Goal: Check status: Check status

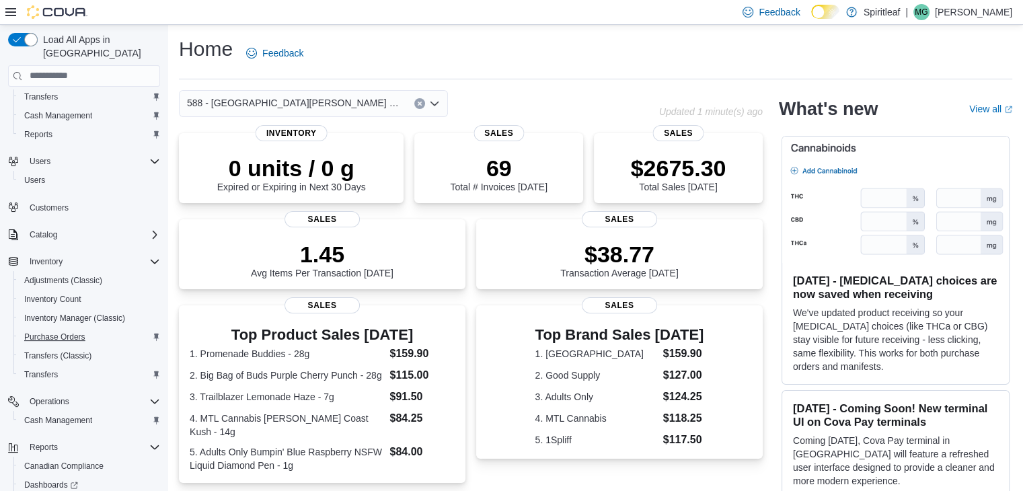
scroll to position [114, 0]
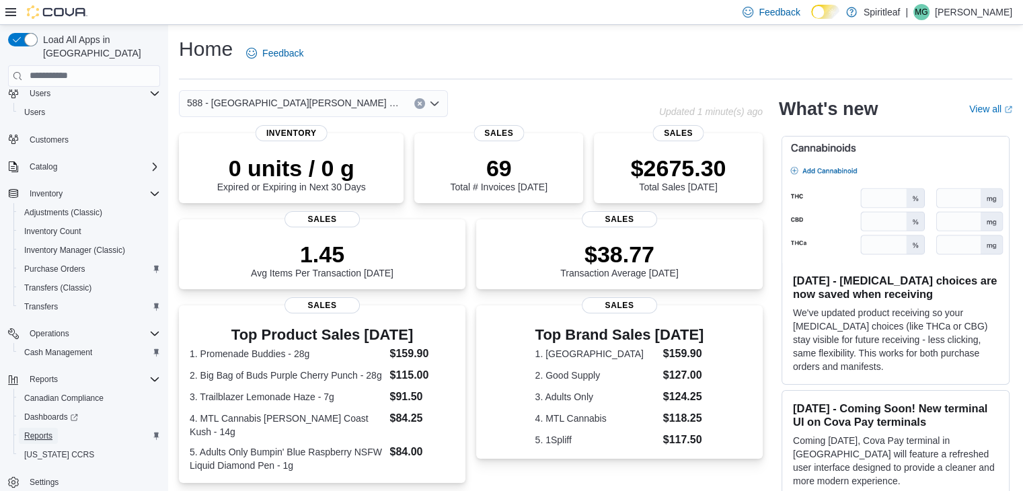
click at [50, 431] on span "Reports" at bounding box center [38, 436] width 28 height 11
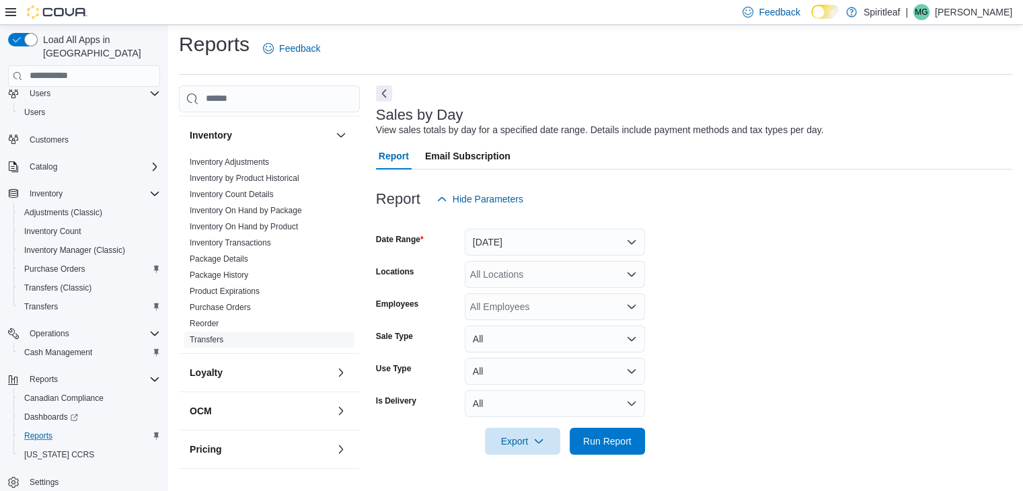
scroll to position [404, 0]
click at [244, 272] on link "Package History" at bounding box center [219, 274] width 59 height 9
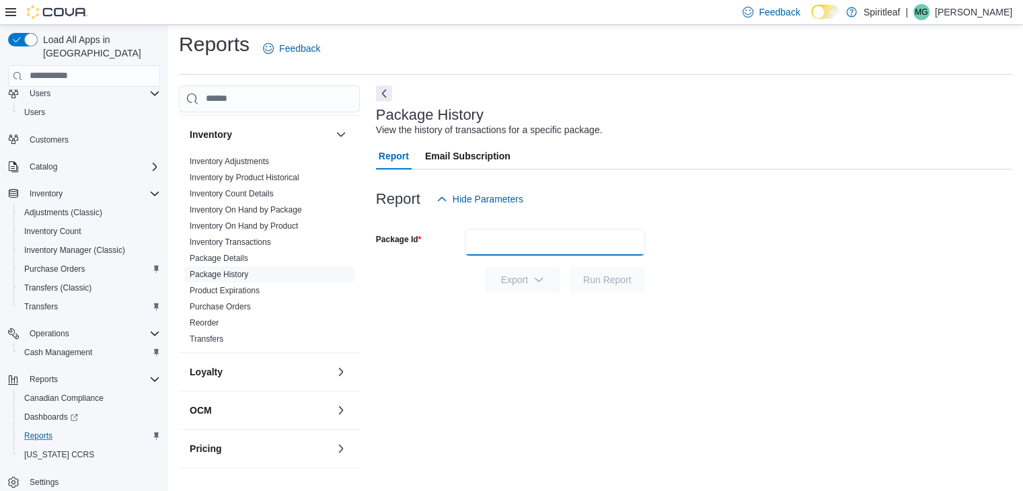
click at [522, 239] on input "Package Id" at bounding box center [555, 242] width 180 height 27
paste input "*******"
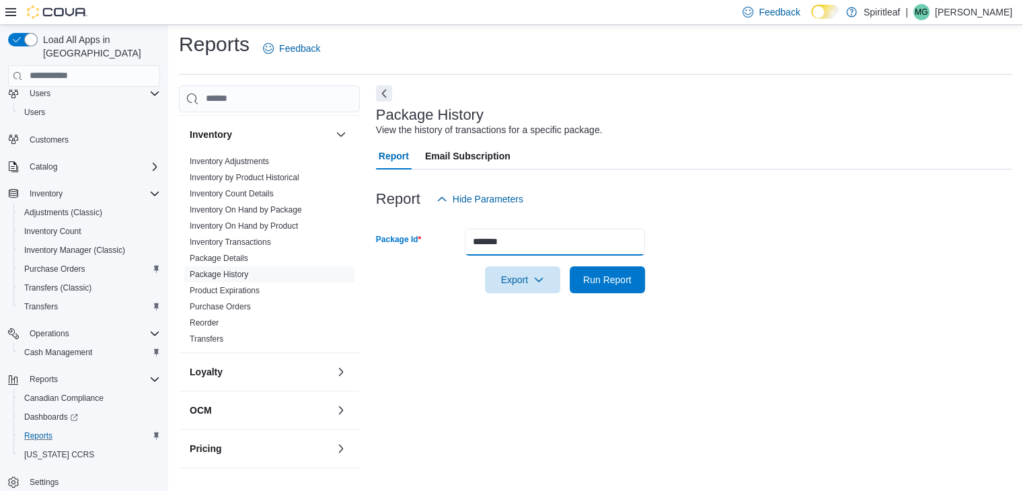
type input "*******"
click at [728, 221] on div at bounding box center [694, 221] width 636 height 16
click at [589, 279] on span "Run Report" at bounding box center [607, 278] width 48 height 13
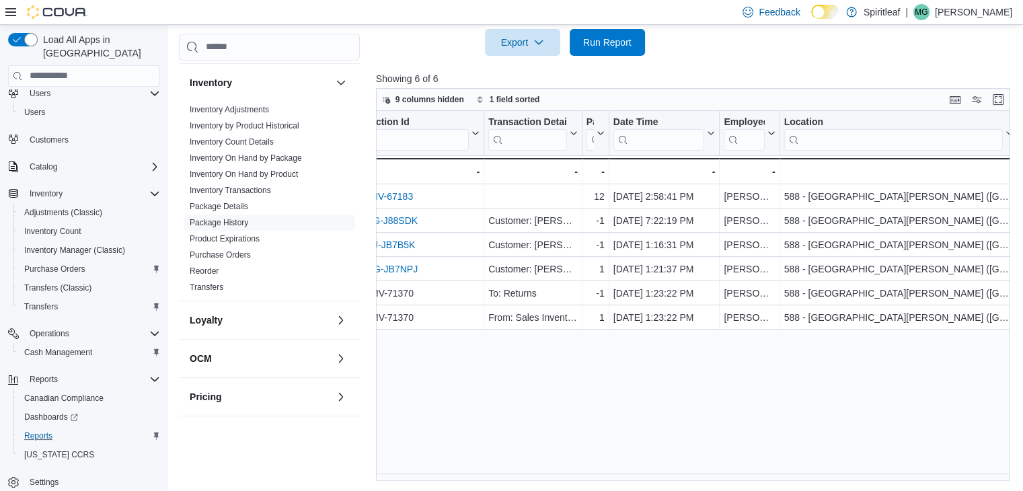
scroll to position [0, 193]
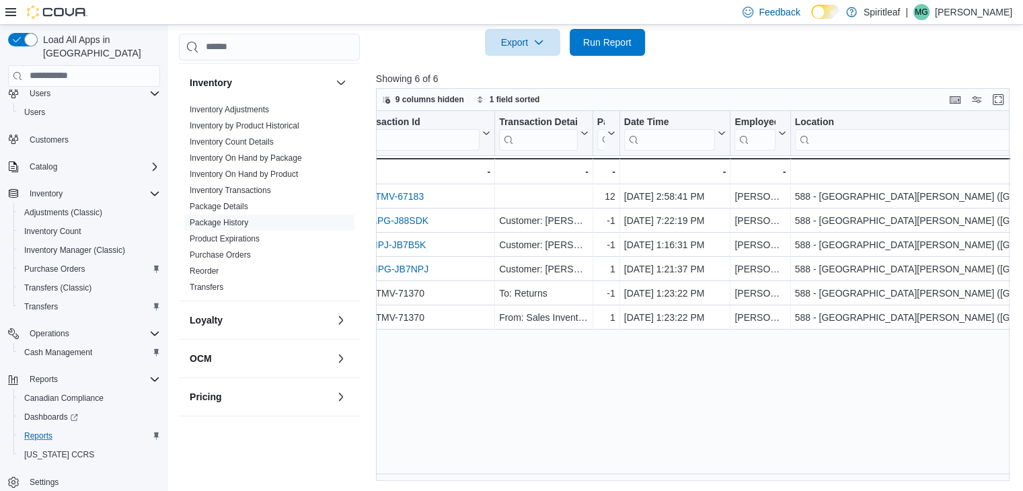
click at [689, 379] on div "Product Sorted ascending . Click to view column header actions Transaction Id C…" at bounding box center [696, 296] width 641 height 370
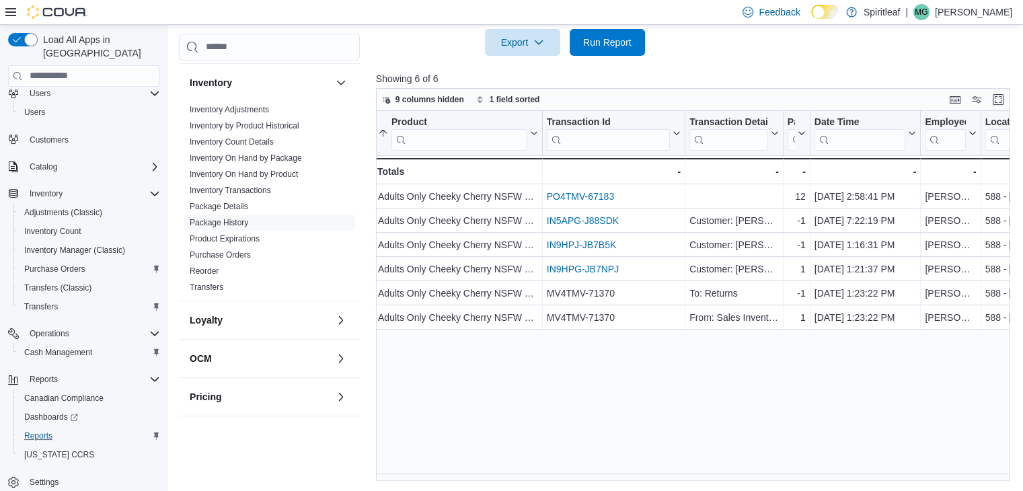
scroll to position [0, 0]
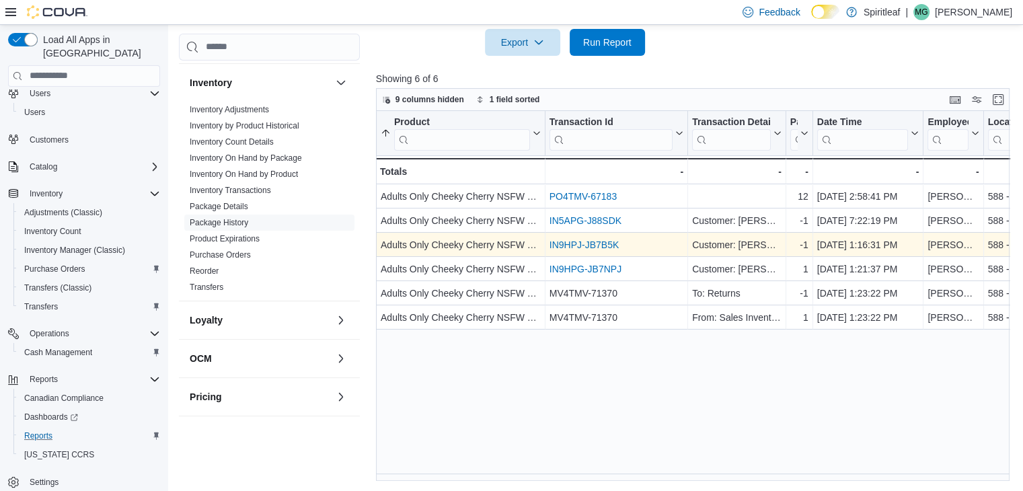
click at [602, 244] on link "IN9HPJ-JB7B5K" at bounding box center [584, 245] width 69 height 11
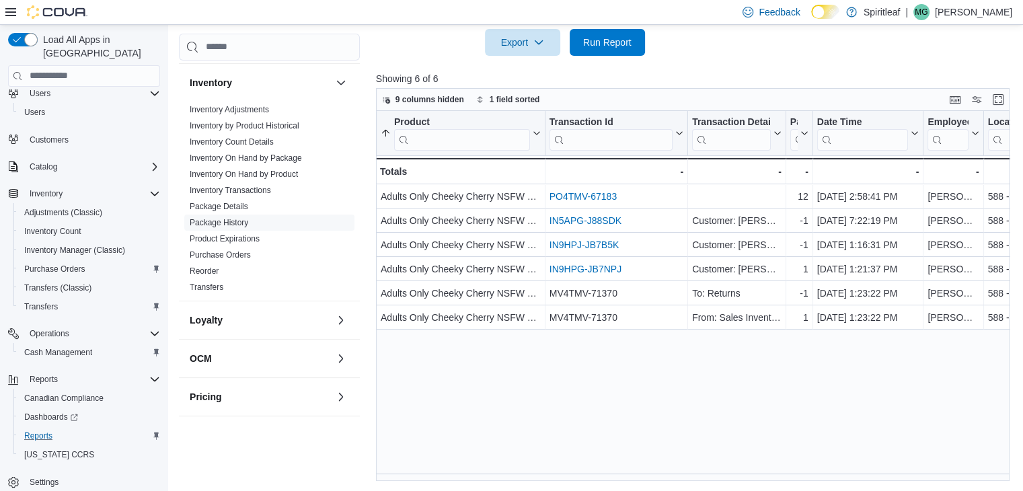
drag, startPoint x: 791, startPoint y: -8, endPoint x: 728, endPoint y: 433, distance: 445.9
click at [728, 433] on div "Product Sorted ascending . Click to view column header actions Transaction Id C…" at bounding box center [696, 296] width 641 height 370
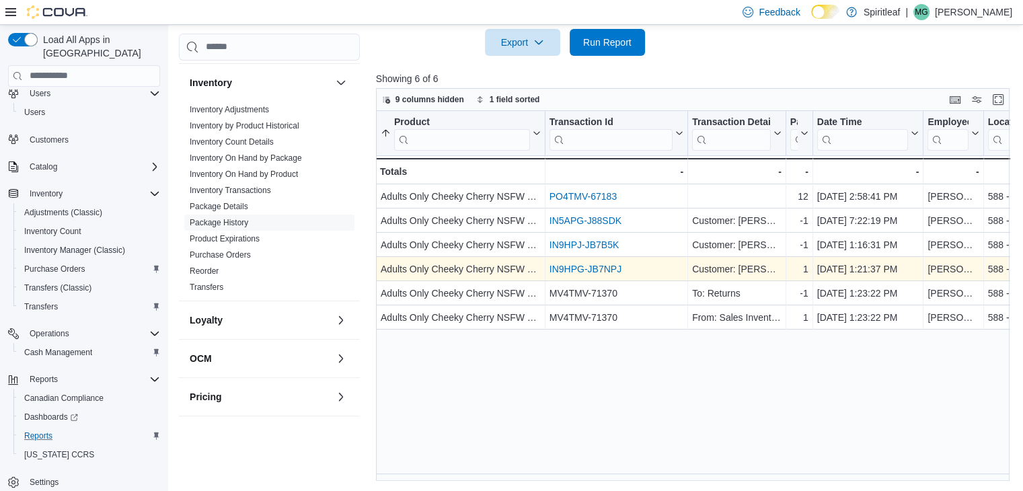
click at [615, 269] on link "IN9HPG-JB7NPJ" at bounding box center [586, 269] width 72 height 11
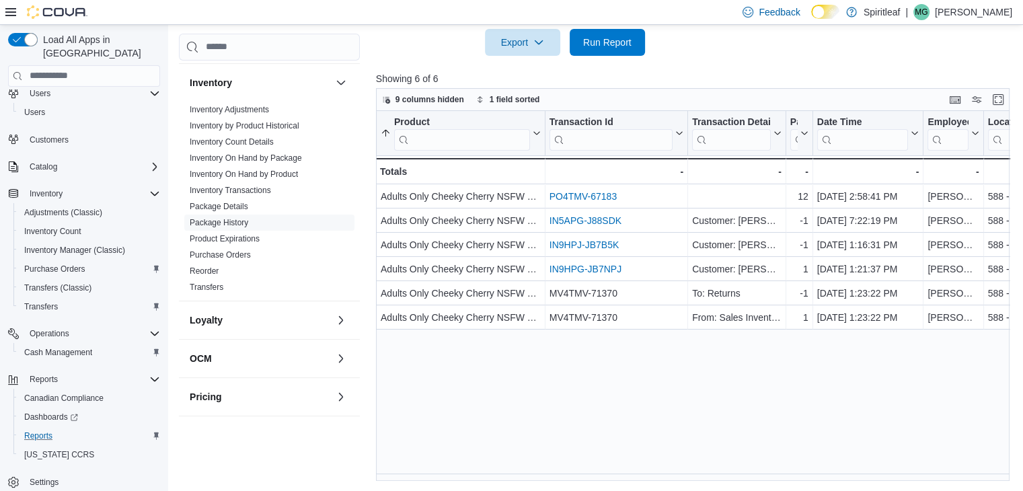
click at [636, 435] on div "Product Sorted ascending . Click to view column header actions Transaction Id C…" at bounding box center [696, 296] width 641 height 370
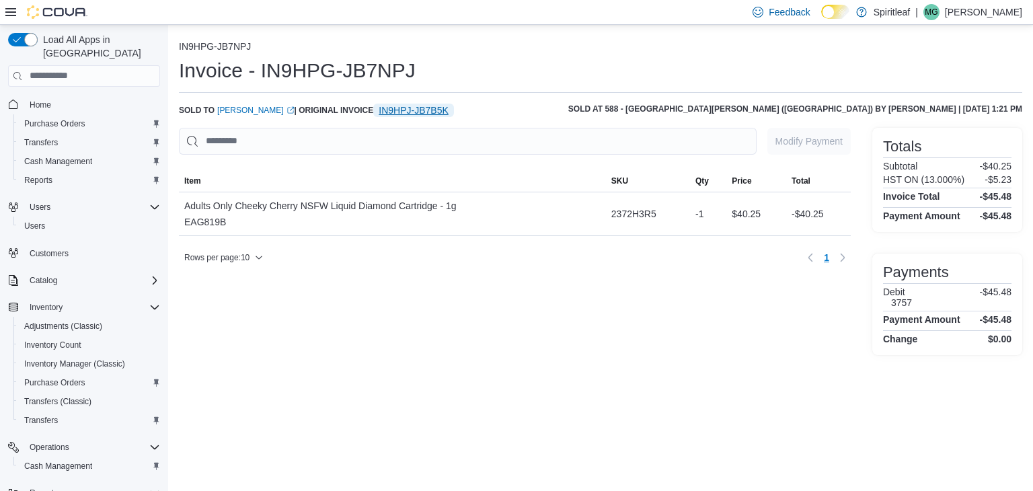
click at [392, 108] on span "IN9HPJ-JB7B5K" at bounding box center [413, 110] width 69 height 13
click at [636, 318] on div "Modify Payment Sorting Item SKU Qty Price Total Item Adults Only Cheeky Cherry …" at bounding box center [515, 241] width 672 height 227
